Goal: Task Accomplishment & Management: Manage account settings

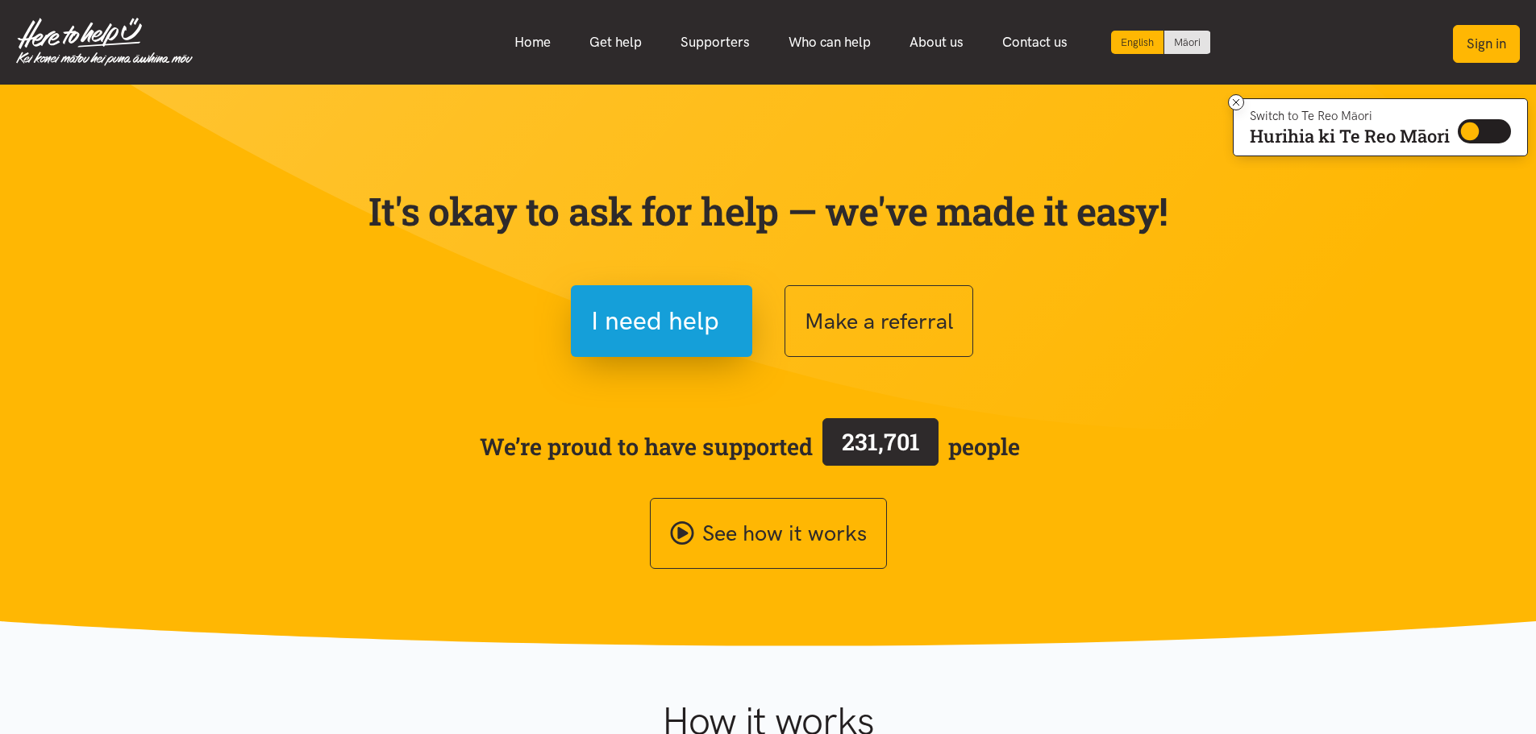
click at [1493, 40] on button "Sign in" at bounding box center [1486, 44] width 67 height 38
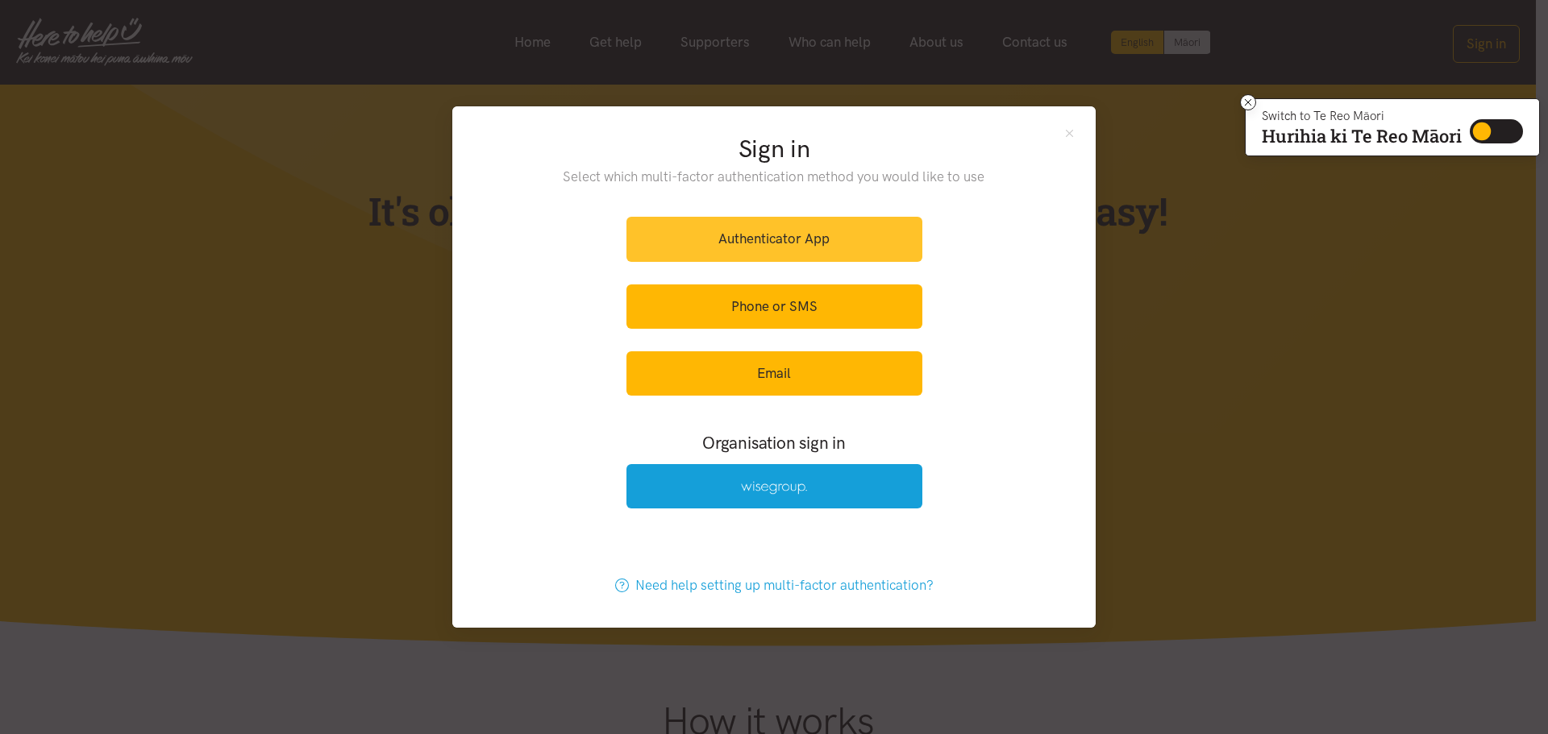
click at [765, 251] on link "Authenticator App" at bounding box center [774, 239] width 296 height 44
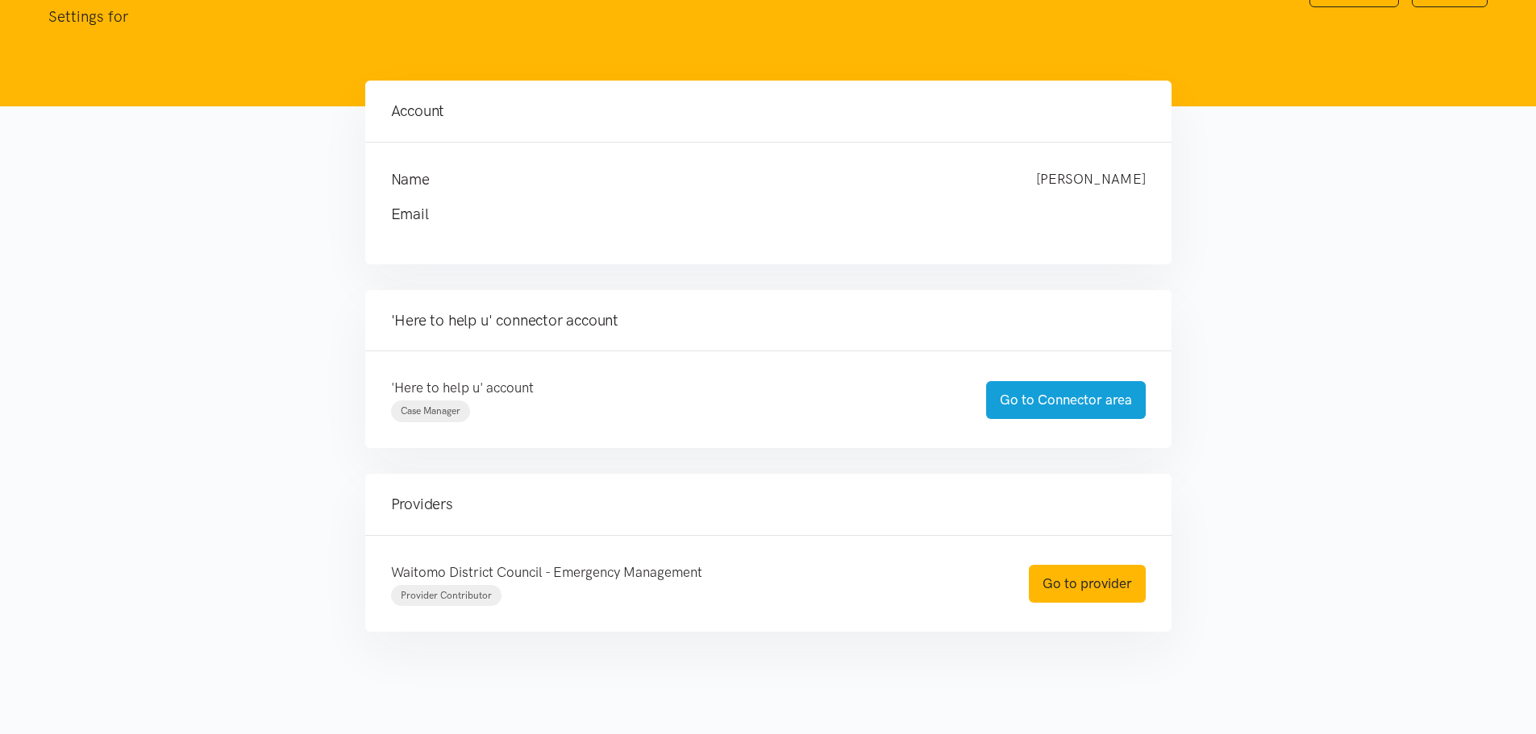
scroll to position [105, 0]
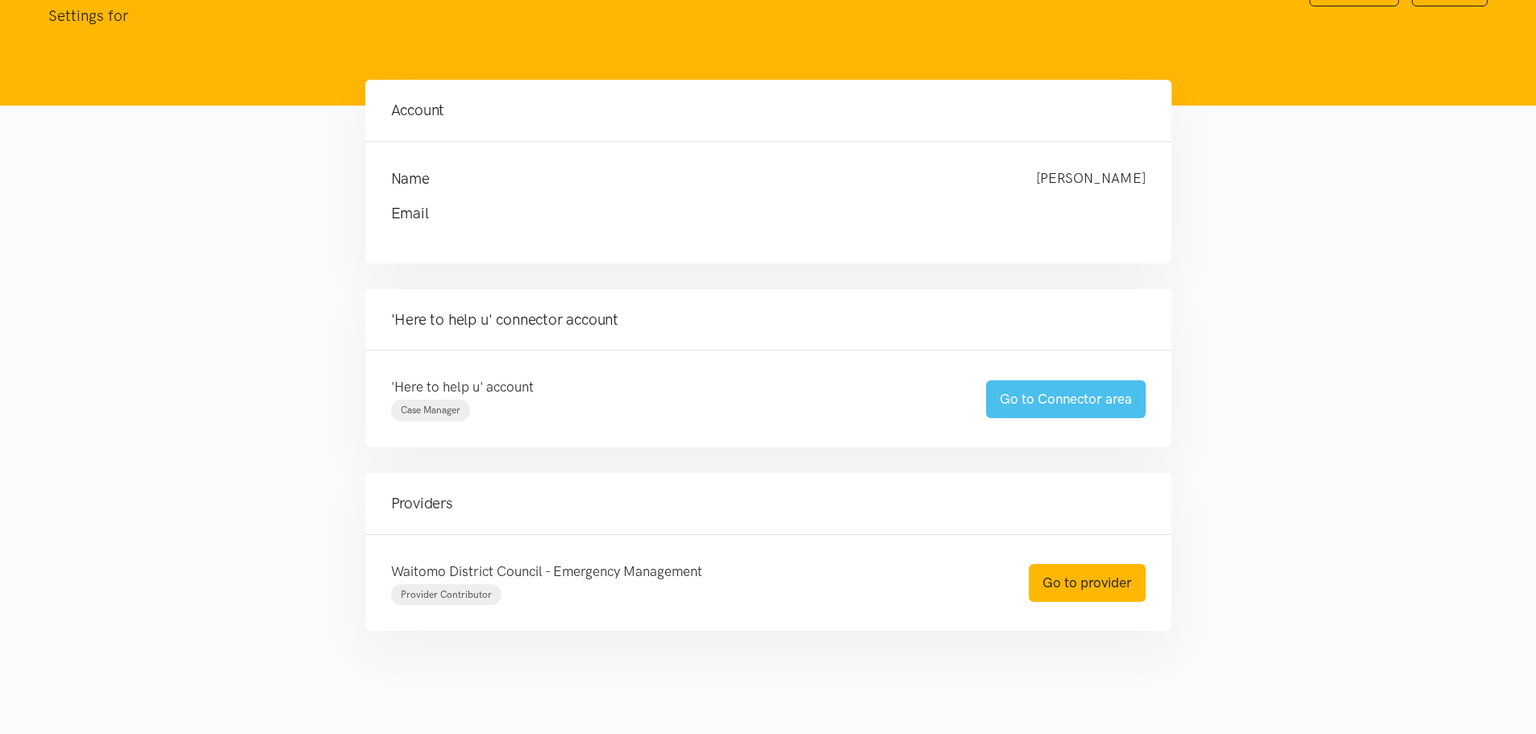
click at [1059, 395] on link "Go to Connector area" at bounding box center [1066, 400] width 160 height 38
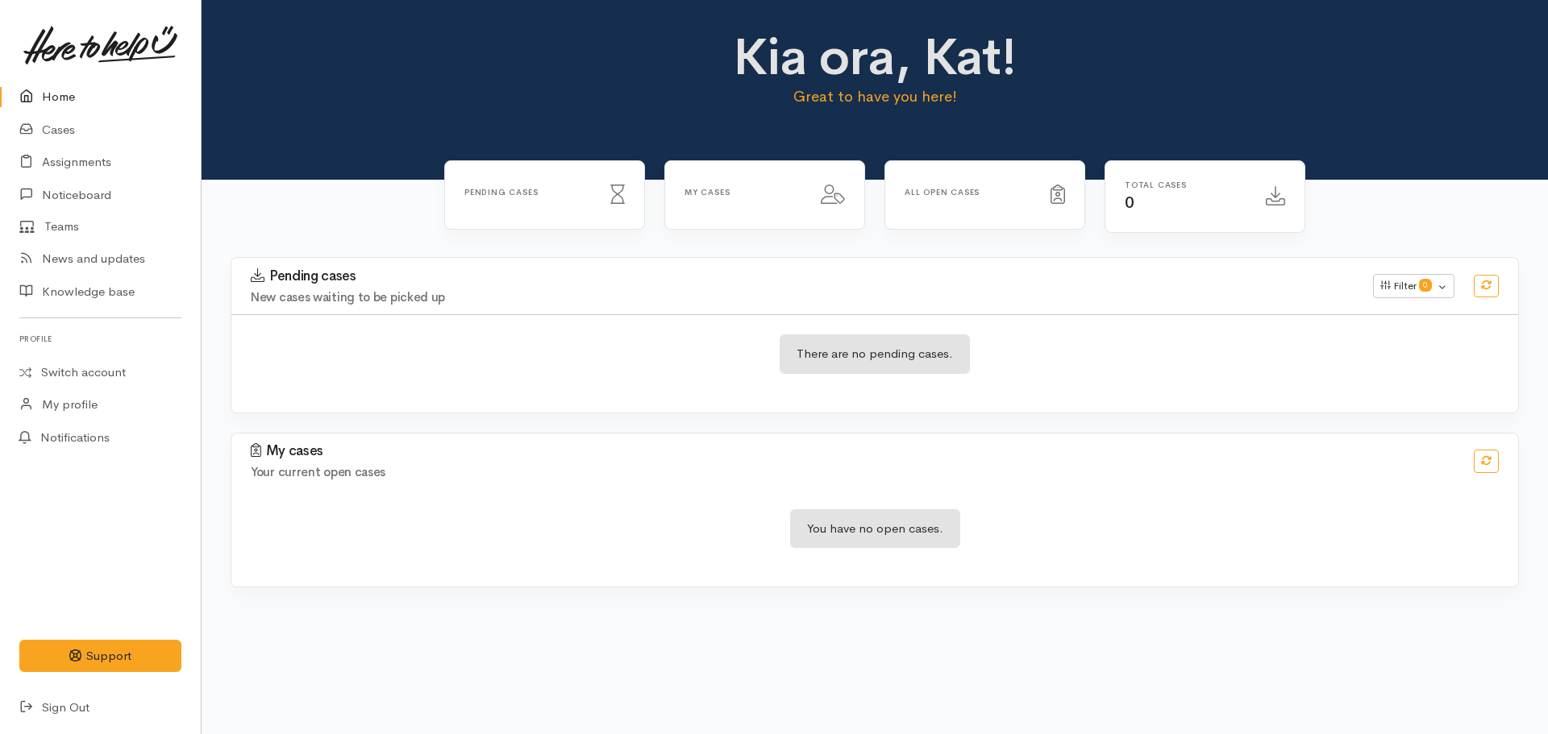
click at [411, 356] on div "There are no pending cases." at bounding box center [874, 364] width 1287 height 59
